Goal: Task Accomplishment & Management: Manage account settings

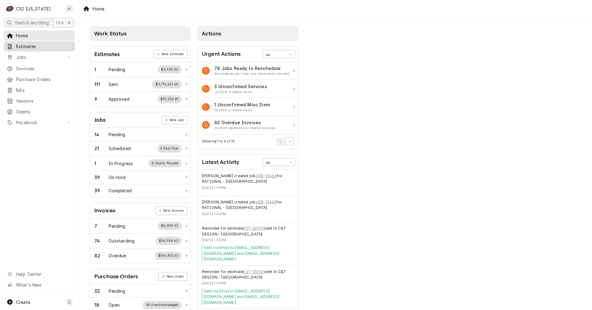
click at [18, 46] on span "Estimates" at bounding box center [44, 46] width 56 height 6
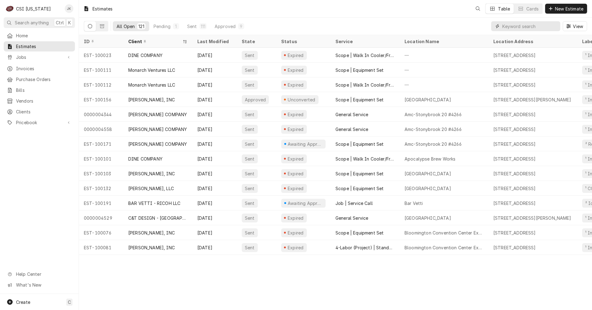
click at [509, 27] on input "Dynamic Content Wrapper" at bounding box center [529, 26] width 55 height 10
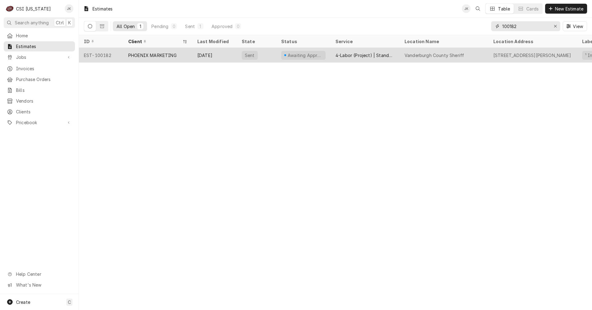
type input "100182"
click at [146, 54] on div "PHOENIX MARKETING" at bounding box center [152, 55] width 48 height 6
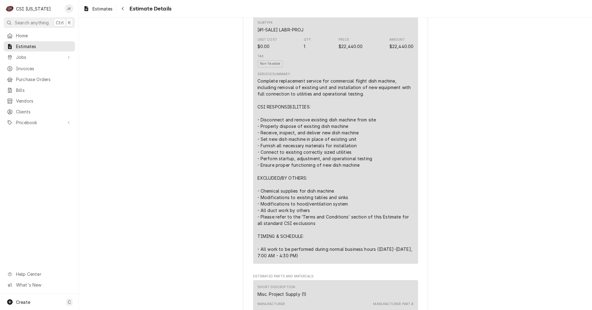
scroll to position [401, 0]
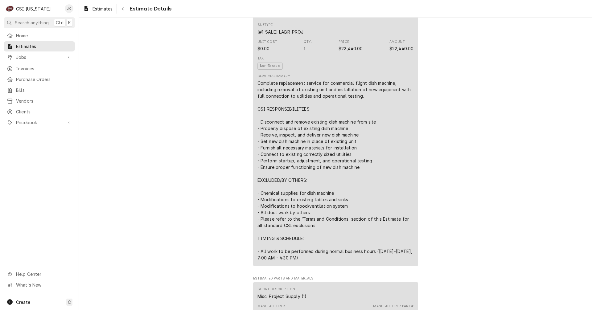
click at [340, 116] on div "Complete replacement service for commercial flight dish machine, including remo…" at bounding box center [335, 170] width 156 height 181
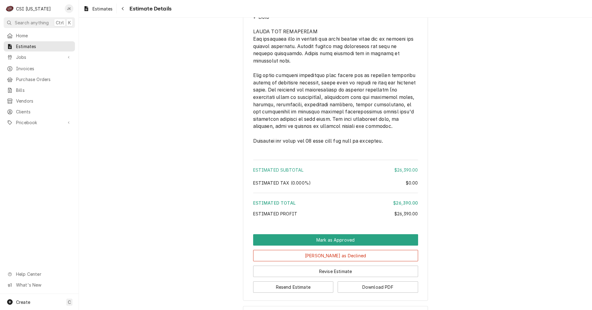
scroll to position [1093, 0]
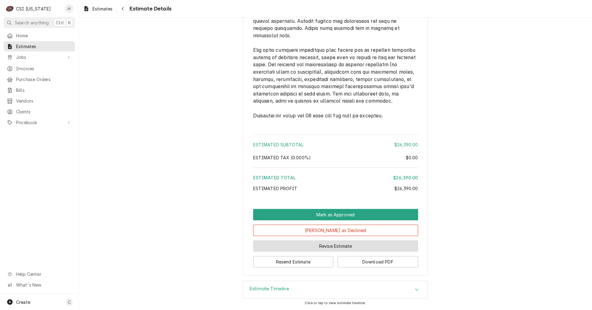
click at [346, 248] on button "Revise Estimate" at bounding box center [335, 245] width 165 height 11
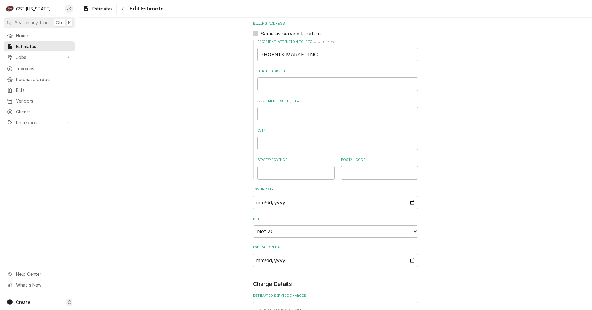
scroll to position [462, 0]
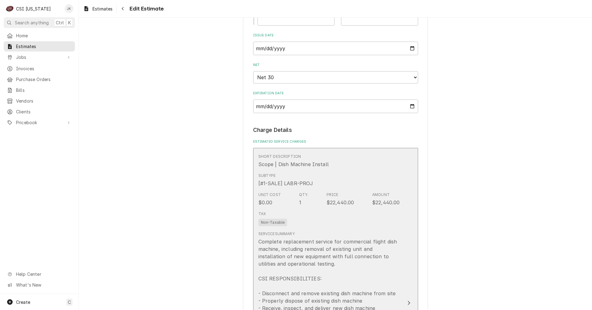
click at [347, 198] on div "Price $22,440.00" at bounding box center [340, 199] width 28 height 14
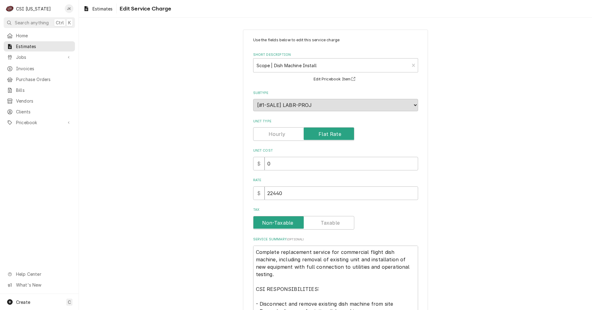
type textarea "x"
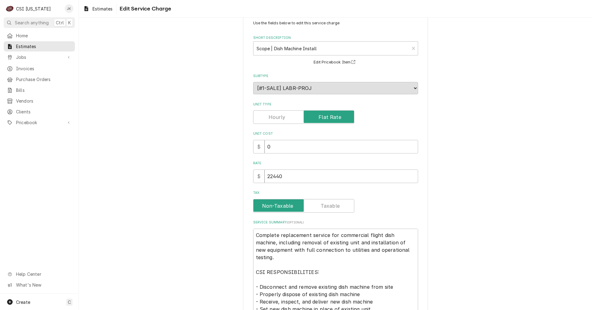
scroll to position [17, 0]
drag, startPoint x: 269, startPoint y: 175, endPoint x: 325, endPoint y: 193, distance: 59.3
click at [325, 193] on div "Use the fields below to edit this service charge Short Description Scope | Dish…" at bounding box center [335, 231] width 165 height 421
type input "20"
type textarea "x"
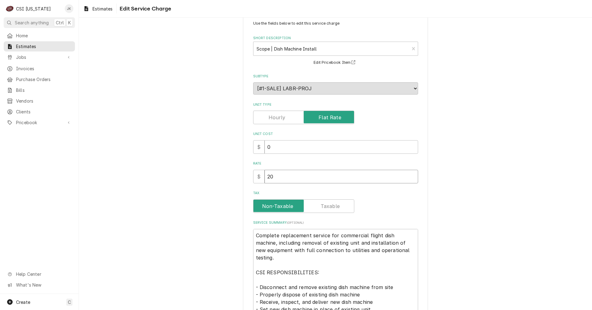
type input "208"
type textarea "x"
type input "2088"
type textarea "x"
type input "20880"
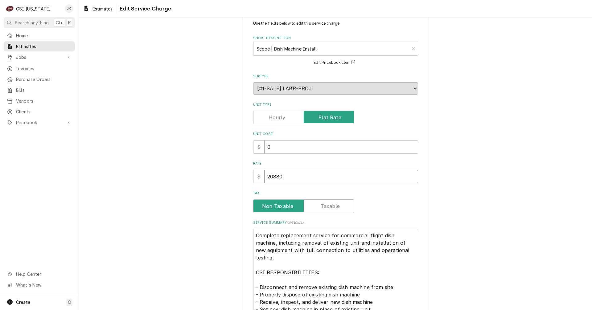
type textarea "x"
type input "20880"
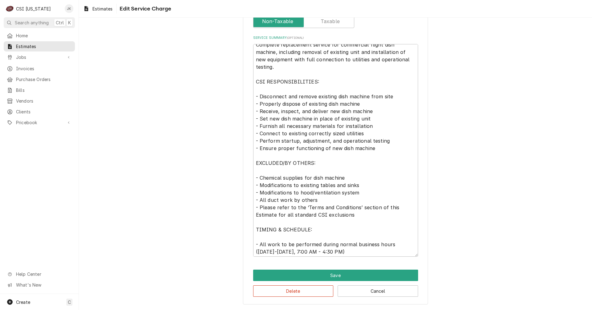
scroll to position [7, 0]
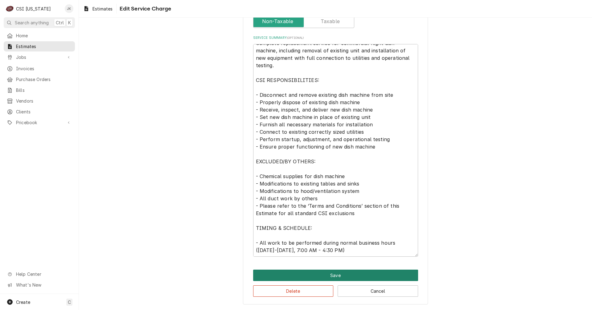
click at [327, 273] on button "Save" at bounding box center [335, 275] width 165 height 11
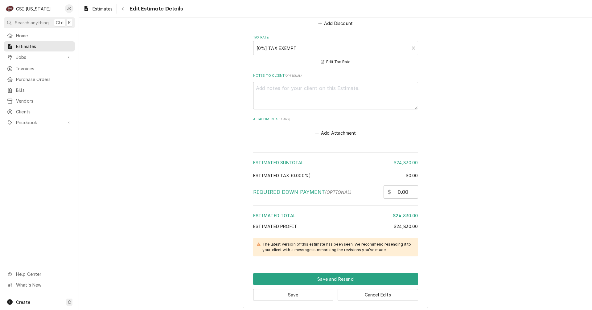
scroll to position [1245, 0]
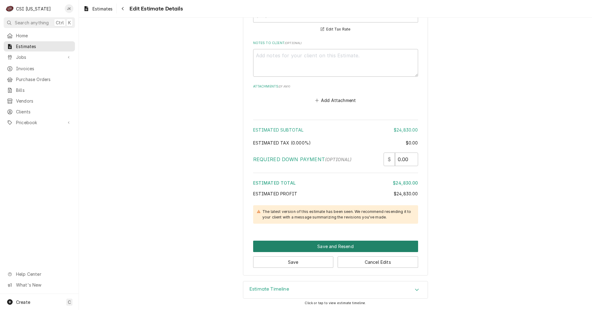
click at [301, 248] on button "Save and Resend" at bounding box center [335, 246] width 165 height 11
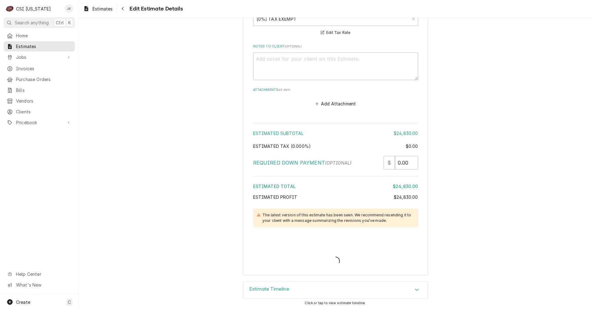
type textarea "x"
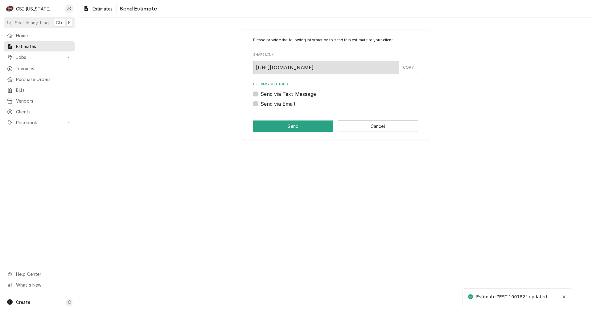
click at [276, 105] on label "Send via Email" at bounding box center [278, 103] width 35 height 7
click at [276, 105] on input "Send via Email" at bounding box center [343, 107] width 165 height 14
checkbox input "true"
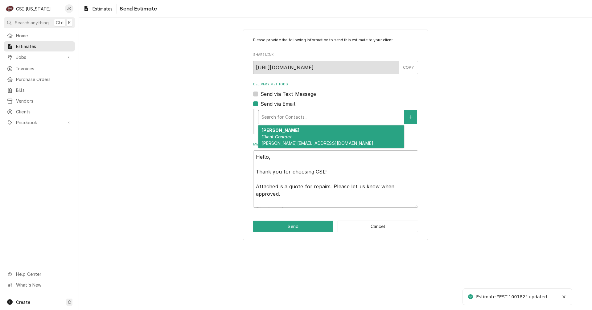
click at [288, 117] on div "Delivery Methods" at bounding box center [330, 117] width 139 height 11
click at [297, 135] on div "[PERSON_NAME] Client Contact [PERSON_NAME][EMAIL_ADDRESS][DOMAIN_NAME]" at bounding box center [331, 136] width 146 height 23
type textarea "x"
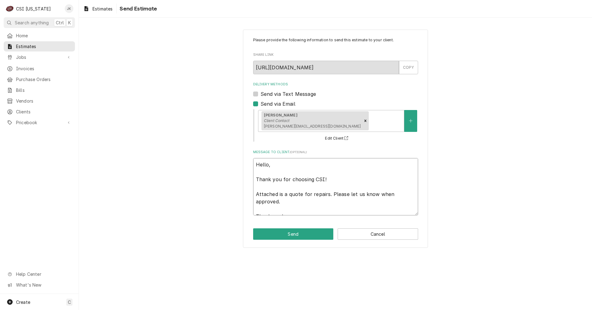
drag, startPoint x: 289, startPoint y: 195, endPoint x: 327, endPoint y: 198, distance: 38.7
click at [327, 198] on textarea "Hello, Thank you for choosing CSI! Attached is a quote for repairs. Please let …" at bounding box center [335, 186] width 165 height 57
type textarea "Hello, Thank you for choosing CSI! Attached is a r. Please let us know when app…"
type textarea "x"
type textarea "Hello, Thank you for choosing CSI! Attached is a re. Please let us know when ap…"
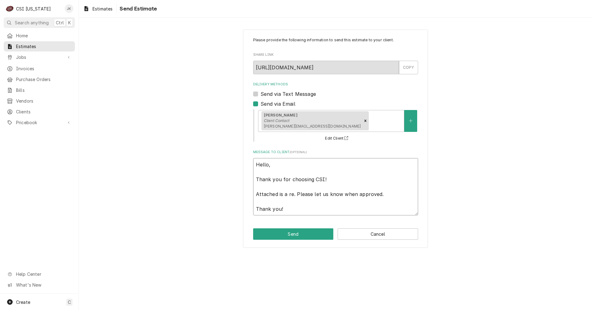
type textarea "x"
type textarea "Hello, Thank you for choosing CSI! Attached is a rev. Please let us know when a…"
type textarea "x"
type textarea "Hello, Thank you for choosing CSI! Attached is a revi. Please let us know when …"
type textarea "x"
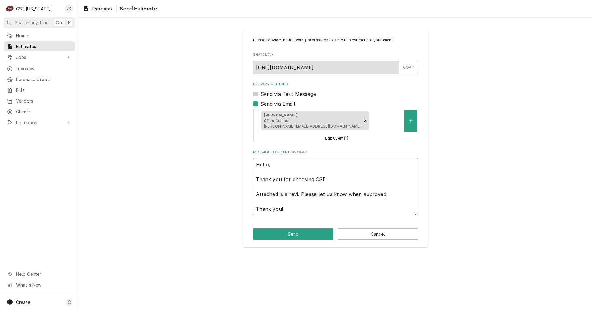
type textarea "Hello, Thank you for choosing CSI! Attached is a [PERSON_NAME]. Please let us k…"
type textarea "x"
type textarea "Hello, Thank you for choosing CSI! Attached is a revise. Please let us know whe…"
type textarea "x"
type textarea "Hello, Thank you for choosing CSI! Attached is a revised. Please let us know wh…"
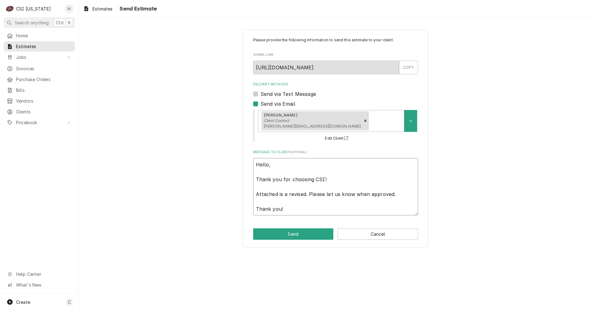
type textarea "x"
type textarea "Hello, Thank you for choosing CSI! Attached is a revised q. Please let us know …"
type textarea "x"
type textarea "Hello, Thank you for choosing CSI! Attached is a revised qu. Please let us know…"
type textarea "x"
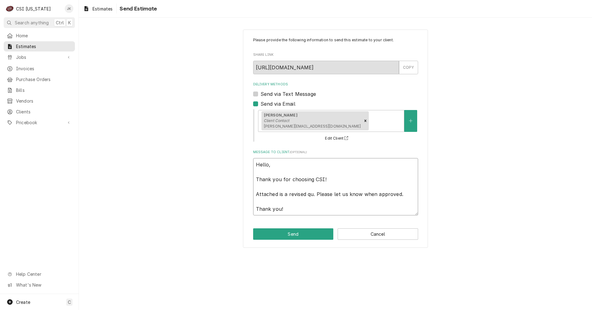
type textarea "Hello, Thank you for choosing CSI! Attached is a revised quo. Please let us kno…"
type textarea "x"
type textarea "Hello, Thank you for choosing CSI! Attached is a revised quot. Please let us kn…"
type textarea "x"
type textarea "Hello, Thank you for choosing CSI! Attached is a revised quote. Please let us k…"
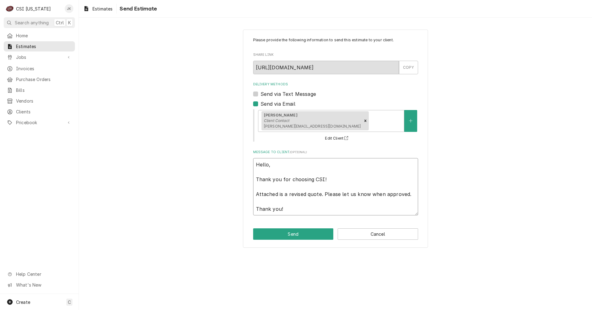
type textarea "x"
type textarea "Hello, Thank you for choosing CSI! Attached is a revised quote . Please let us …"
type textarea "x"
type textarea "Hello, Thank you for choosing CSI! Attached is a revised quote f. Please let us…"
type textarea "x"
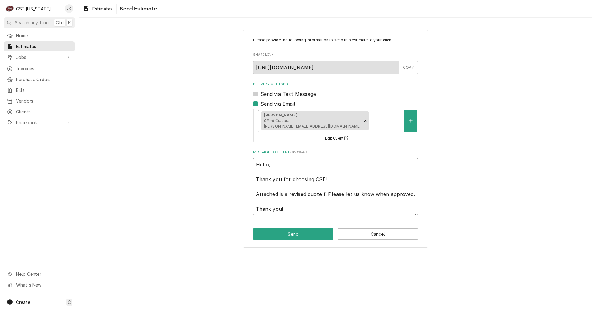
type textarea "Hello, Thank you for choosing CSI! Attached is a revised quote fo. Please let u…"
type textarea "x"
type textarea "Hello, Thank you for choosing CSI! Attached is a revised quote for. Please let …"
type textarea "x"
type textarea "Hello, Thank you for choosing CSI! Attached is a revised quote for . Please let…"
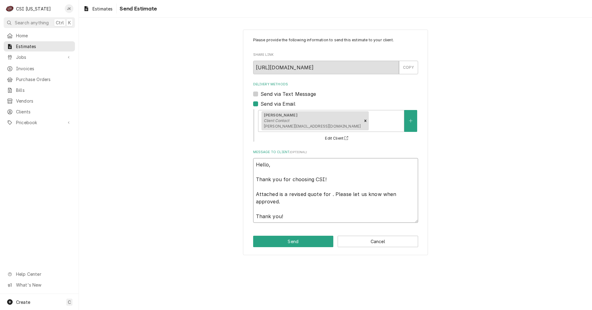
type textarea "x"
type textarea "Hello, Thank you for choosing CSI! Attached is a revised quote for t. Please le…"
type textarea "x"
type textarea "Hello, Thank you for choosing CSI! Attached is a revised quote for th. Please l…"
type textarea "x"
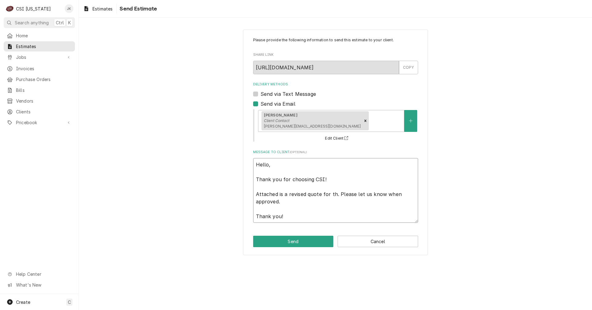
type textarea "Hello, Thank you for choosing CSI! Attached is a revised quote for the. Please …"
type textarea "x"
type textarea "Hello, Thank you for choosing CSI! Attached is a revised quote for the . Please…"
type textarea "x"
type textarea "Hello, Thank you for choosing CSI! Attached is a revised quote for the f. Pleas…"
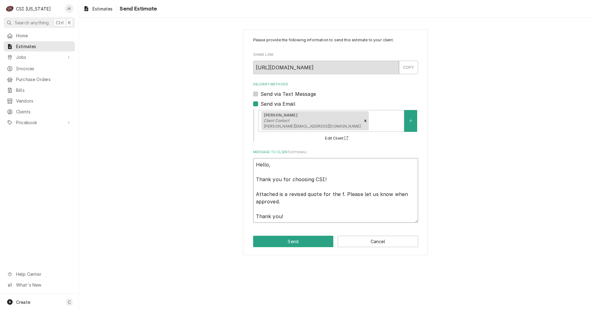
type textarea "x"
type textarea "Hello, Thank you for choosing CSI! Attached is a revised quote for the fi. Plea…"
type textarea "x"
type textarea "Hello, Thank you for choosing CSI! Attached is a revised quote for the f. Pleas…"
type textarea "x"
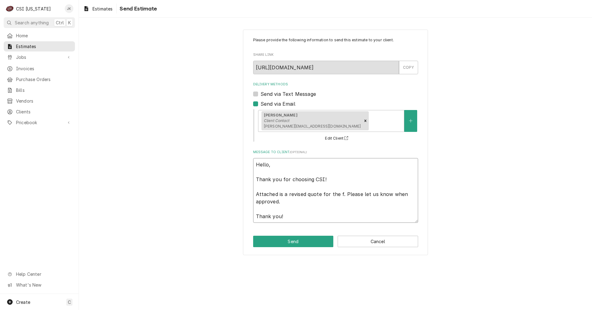
type textarea "Hello, Thank you for choosing CSI! Attached is a revised quote for the fl. Plea…"
type textarea "x"
type textarea "Hello, Thank you for choosing CSI! Attached is a revised quote for the fli. Ple…"
type textarea "x"
type textarea "Hello, Thank you for choosing CSI! Attached is a revised quote for the flig. Pl…"
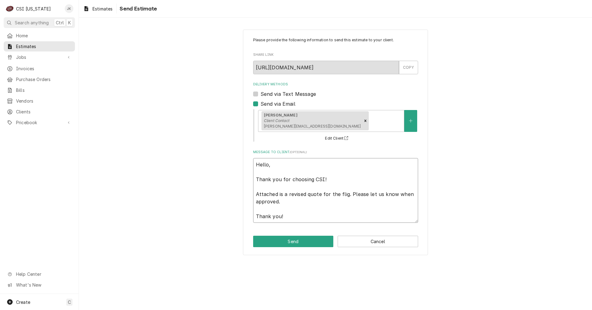
type textarea "x"
type textarea "Hello, Thank you for choosing CSI! Attached is a revised quote for the fligh. P…"
type textarea "x"
type textarea "Hello, Thank you for choosing CSI! Attached is a revised quote for the flight. …"
type textarea "x"
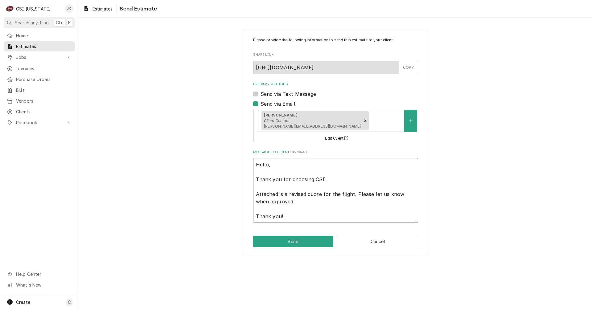
type textarea "Hello, Thank you for choosing CSI! Attached is a revised quote for the flight .…"
type textarea "x"
type textarea "Hello, Thank you for choosing CSI! Attached is a revised quote for the flight m…"
type textarea "x"
type textarea "Hello, Thank you for choosing CSI! Attached is a revised quote for the flight m…"
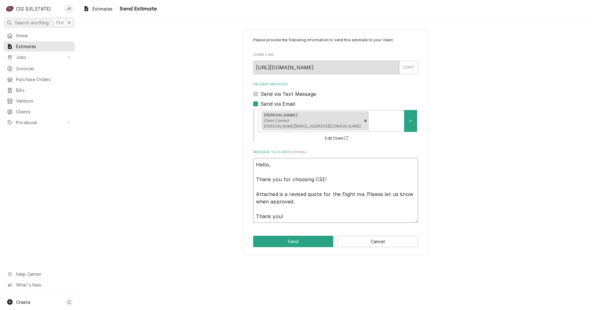
type textarea "x"
type textarea "Hello, Thank you for choosing CSI! Attached is a revised quote for the flight m…"
type textarea "x"
type textarea "Hello, Thank you for choosing CSI! Attached is a revised quote for the flight m…"
type textarea "x"
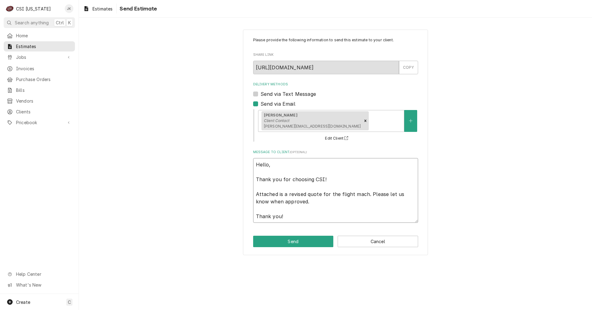
type textarea "Hello, Thank you for choosing CSI! Attached is a revised quote for the flight m…"
type textarea "x"
type textarea "Hello, Thank you for choosing CSI! Attached is a revised quote for the flight m…"
type textarea "x"
type textarea "Hello, Thank you for choosing CSI! Attached is a revised quote for the flight m…"
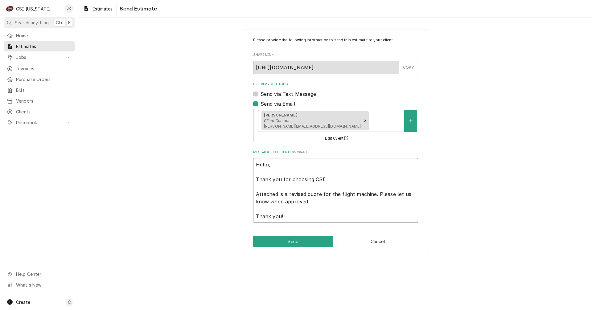
drag, startPoint x: 271, startPoint y: 202, endPoint x: 307, endPoint y: 200, distance: 36.1
click at [307, 200] on textarea "Hello, Thank you for choosing CSI! Attached is a revised quote for the flight m…" at bounding box center [335, 190] width 165 height 65
type textarea "x"
type textarea "Hello, Thank you for choosing CSI! Attached is a revised quote for the flight m…"
type textarea "x"
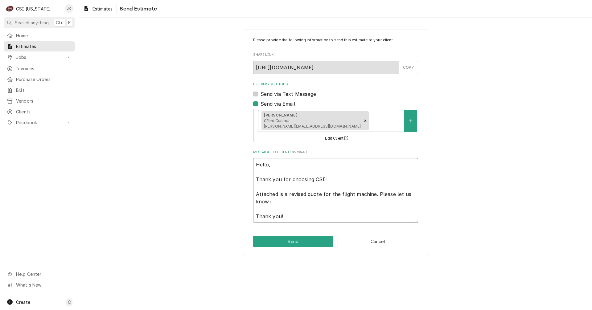
type textarea "Hello, Thank you for choosing CSI! Attached is a revised quote for the flight m…"
type textarea "x"
type textarea "Hello, Thank you for choosing CSI! Attached is a revised quote for the flight m…"
type textarea "x"
type textarea "Hello, Thank you for choosing CSI! Attached is a revised quote for the flight m…"
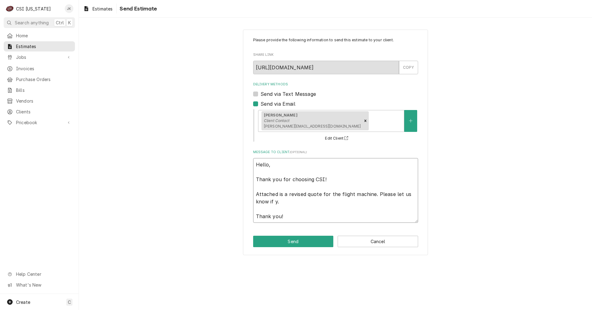
type textarea "x"
type textarea "Hello, Thank you for choosing CSI! Attached is a revised quote for the flight m…"
type textarea "x"
type textarea "Hello, Thank you for choosing CSI! Attached is a revised quote for the flight m…"
type textarea "x"
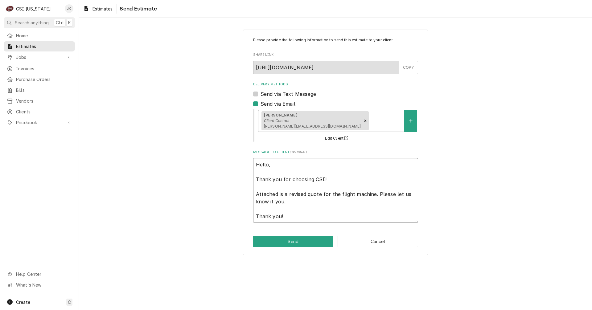
type textarea "Hello, Thank you for choosing CSI! Attached is a revised quote for the flight m…"
type textarea "x"
type textarea "Hello, Thank you for choosing CSI! Attached is a revised quote for the flight m…"
type textarea "x"
type textarea "Hello, Thank you for choosing CSI! Attached is a revised quote for the flight m…"
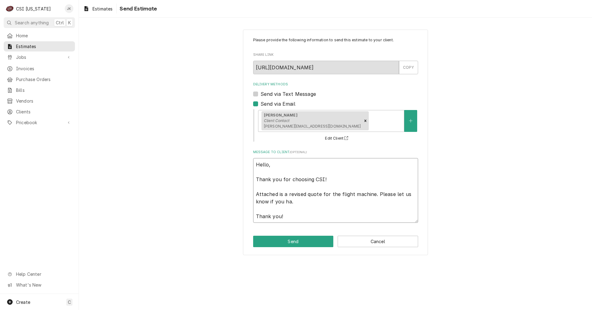
type textarea "x"
type textarea "Hello, Thank you for choosing CSI! Attached is a revised quote for the flight m…"
type textarea "x"
type textarea "Hello, Thank you for choosing CSI! Attached is a revised quote for the flight m…"
type textarea "x"
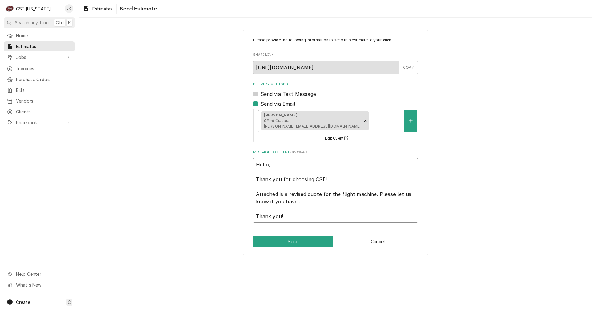
type textarea "Hello, Thank you for choosing CSI! Attached is a revised quote for the flight m…"
type textarea "x"
type textarea "Hello, Thank you for choosing CSI! Attached is a revised quote for the flight m…"
type textarea "x"
type textarea "Hello, Thank you for choosing CSI! Attached is a revised quote for the flight m…"
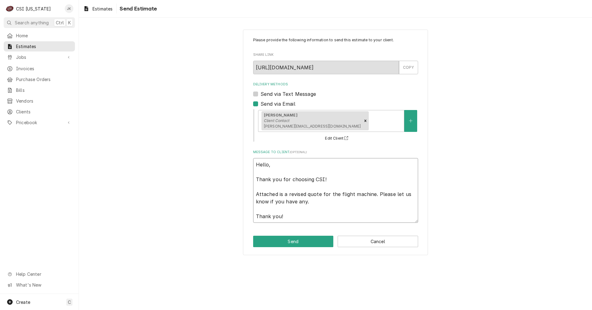
type textarea "x"
type textarea "Hello, Thank you for choosing CSI! Attached is a revised quote for the flight m…"
type textarea "x"
type textarea "Hello, Thank you for choosing CSI! Attached is a revised quote for the flight m…"
type textarea "x"
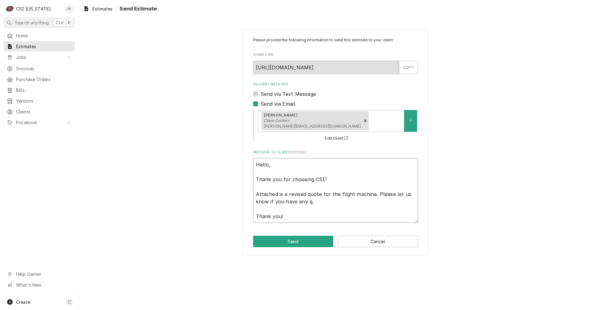
type textarea "Hello, Thank you for choosing CSI! Attached is a revised quote for the flight m…"
type textarea "x"
type textarea "Hello, Thank you for choosing CSI! Attached is a revised quote for the flight m…"
type textarea "x"
type textarea "Hello, Thank you for choosing CSI! Attached is a revised quote for the flight m…"
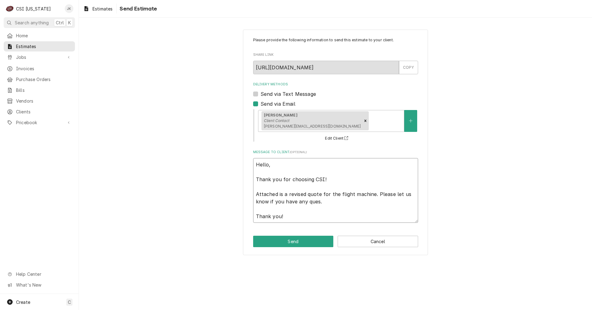
type textarea "x"
type textarea "Hello, Thank you for choosing CSI! Attached is a revised quote for the flight m…"
type textarea "x"
type textarea "Hello, Thank you for choosing CSI! Attached is a revised quote for the flight m…"
type textarea "x"
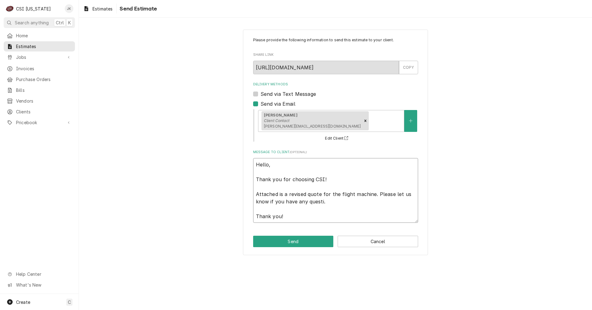
type textarea "Hello, Thank you for choosing CSI! Attached is a revised quote for the flight m…"
type textarea "x"
type textarea "Hello, Thank you for choosing CSI! Attached is a revised quote for the flight m…"
type textarea "x"
type textarea "Hello, Thank you for choosing CSI! Attached is a revised quote for the flight m…"
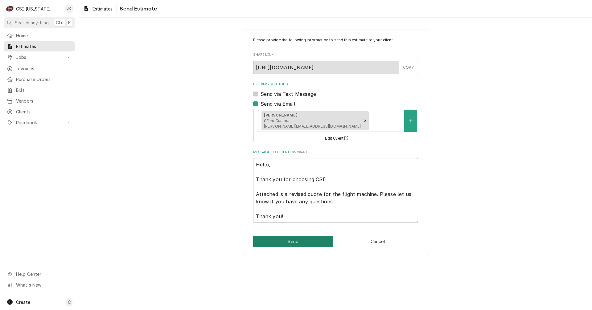
click at [288, 241] on button "Send" at bounding box center [293, 241] width 80 height 11
type textarea "x"
